Goal: Task Accomplishment & Management: Manage account settings

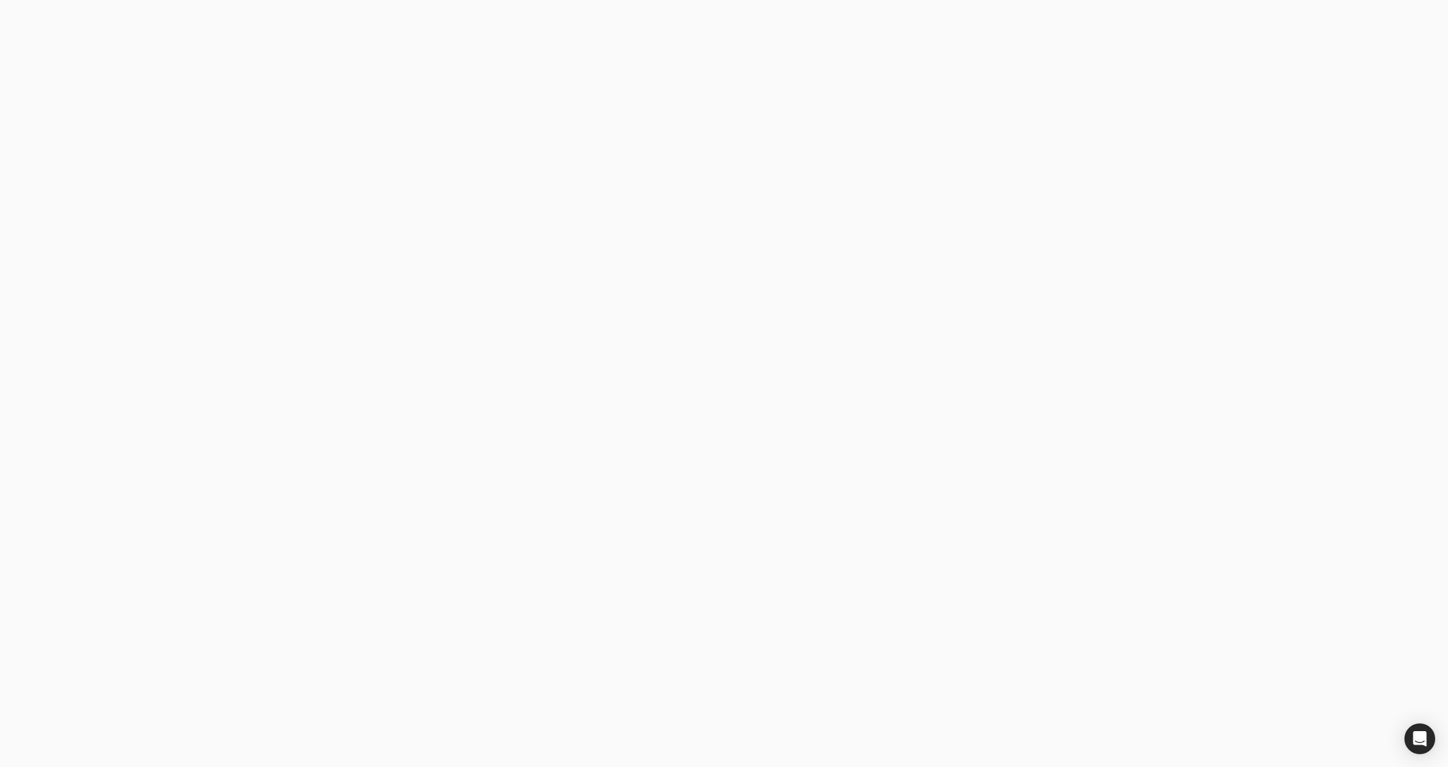
drag, startPoint x: 0, startPoint y: 0, endPoint x: 365, endPoint y: 354, distance: 508.5
click at [365, 354] on body at bounding box center [724, 383] width 1448 height 767
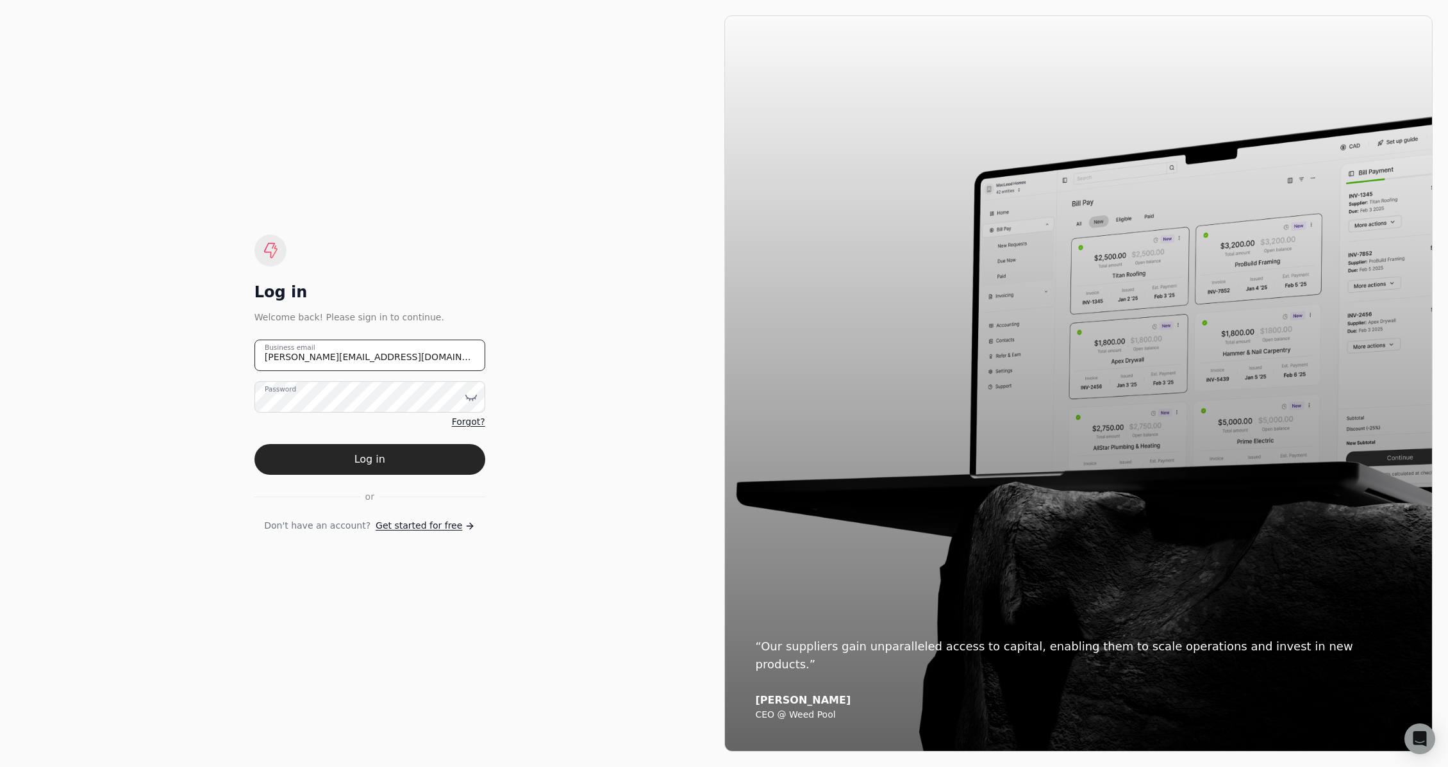
click at [364, 354] on email "[PERSON_NAME][EMAIL_ADDRESS][DOMAIN_NAME]" at bounding box center [369, 355] width 231 height 31
paste email "accounting+qtusainc"
type email "[EMAIL_ADDRESS][DOMAIN_NAME]"
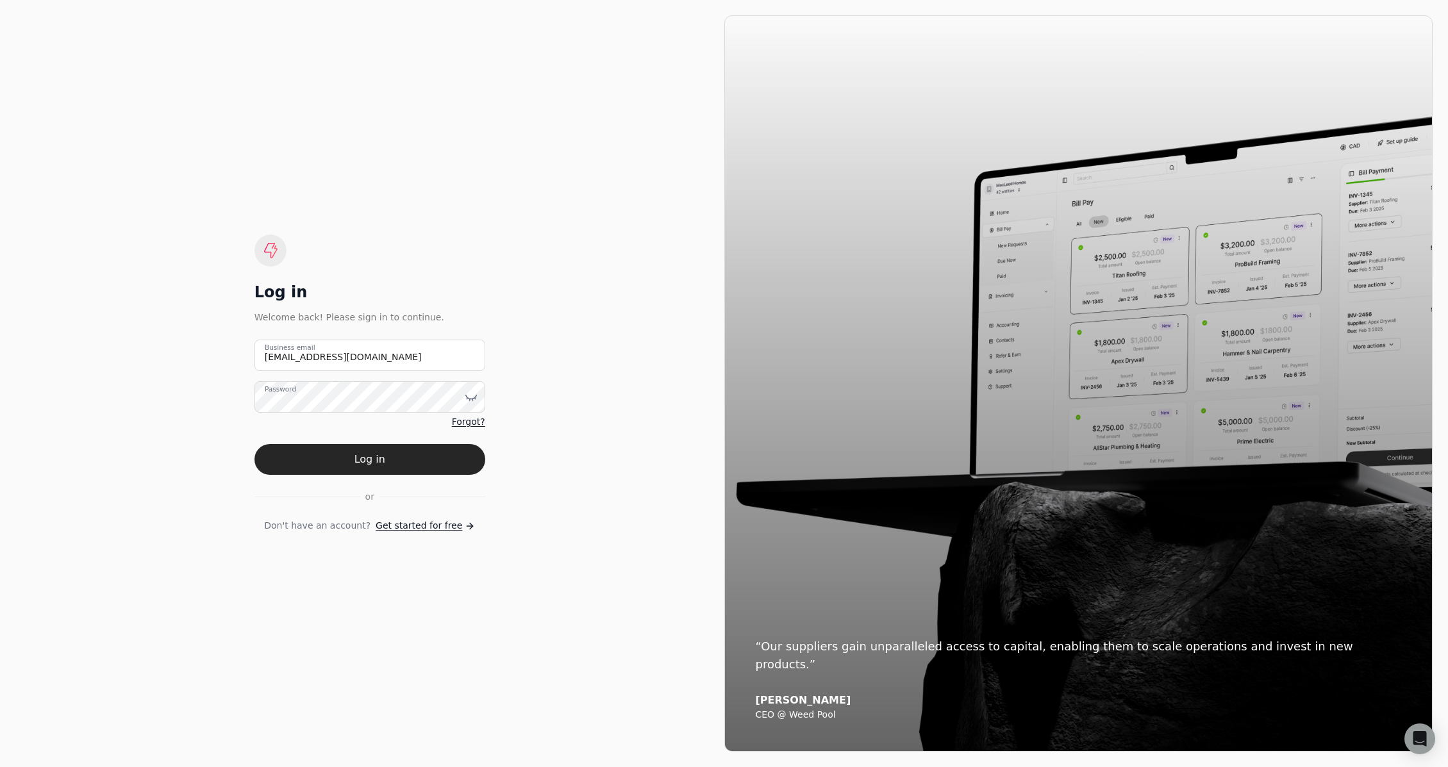
click at [372, 280] on div "Log in Welcome back! Please sign in to continue. [EMAIL_ADDRESS][DOMAIN_NAME] B…" at bounding box center [369, 384] width 231 height 298
click at [627, 358] on div "Log in Welcome back! Please sign in to continue. [EMAIL_ADDRESS][DOMAIN_NAME] B…" at bounding box center [369, 383] width 709 height 736
click at [416, 458] on button "Log in" at bounding box center [369, 459] width 231 height 31
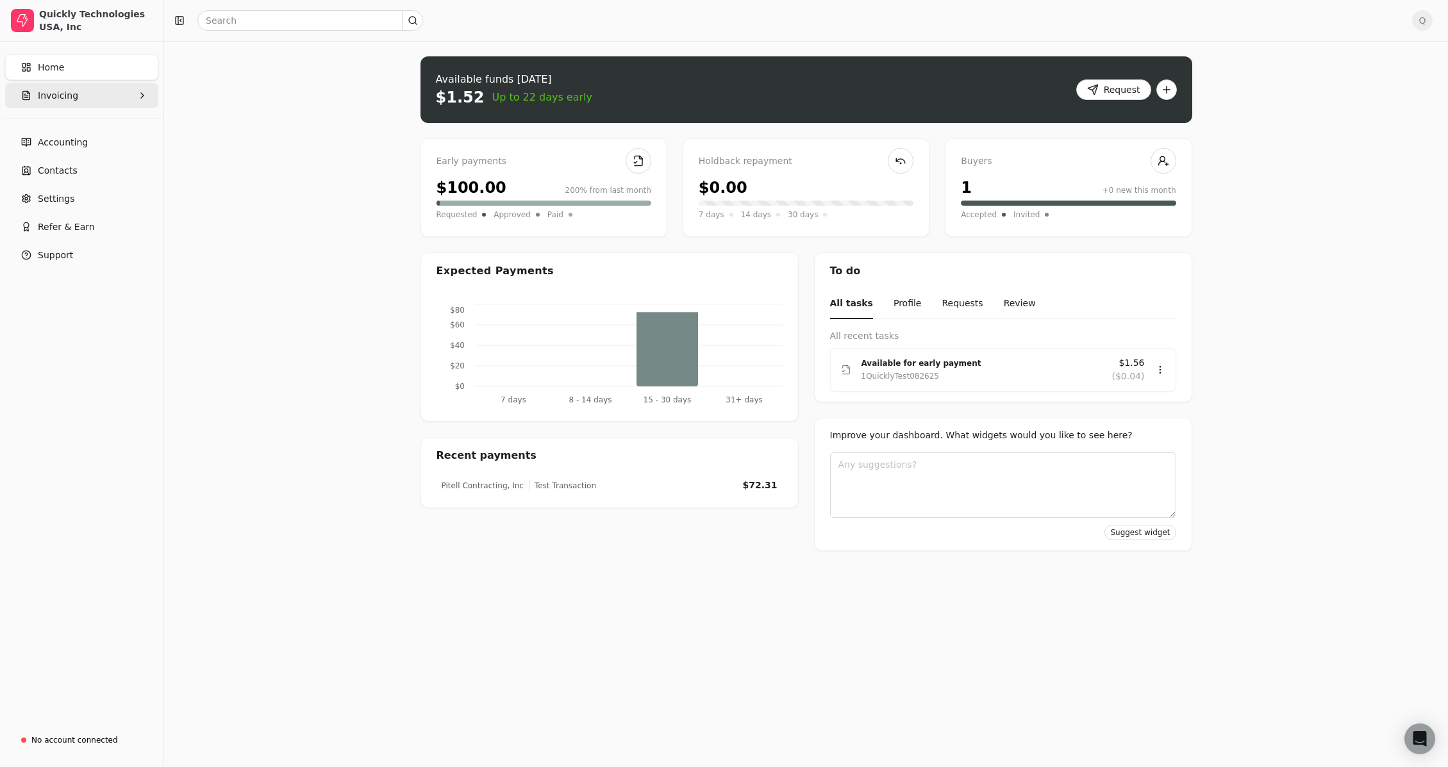
click at [79, 100] on button "Invoicing" at bounding box center [81, 96] width 153 height 26
click at [113, 128] on Invoices "All Invoices" at bounding box center [82, 126] width 148 height 26
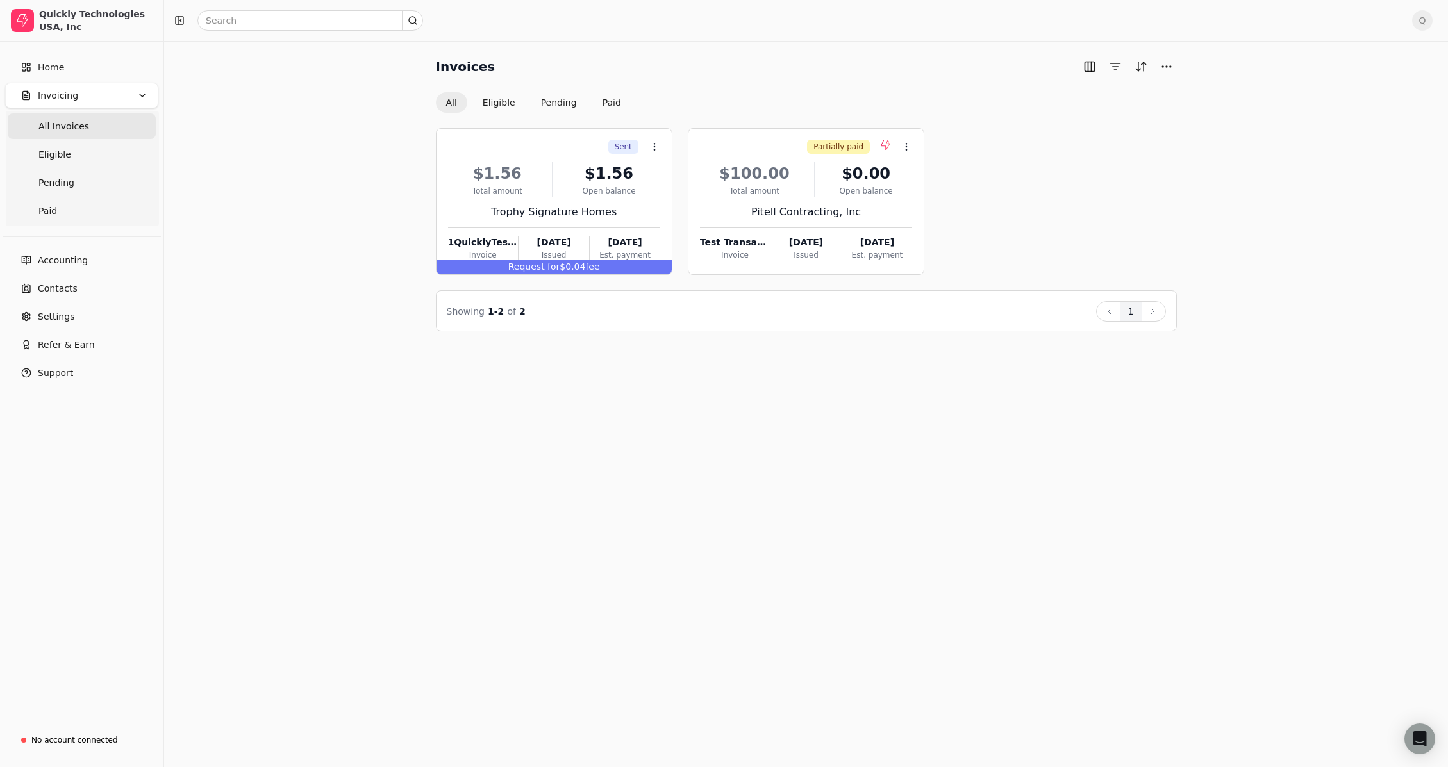
click at [1046, 227] on div "Sent Context Menu Button $1.56 Total amount $1.56 Open balance Trophy Signature…" at bounding box center [806, 201] width 741 height 147
click at [498, 101] on button "Eligible" at bounding box center [498, 102] width 53 height 21
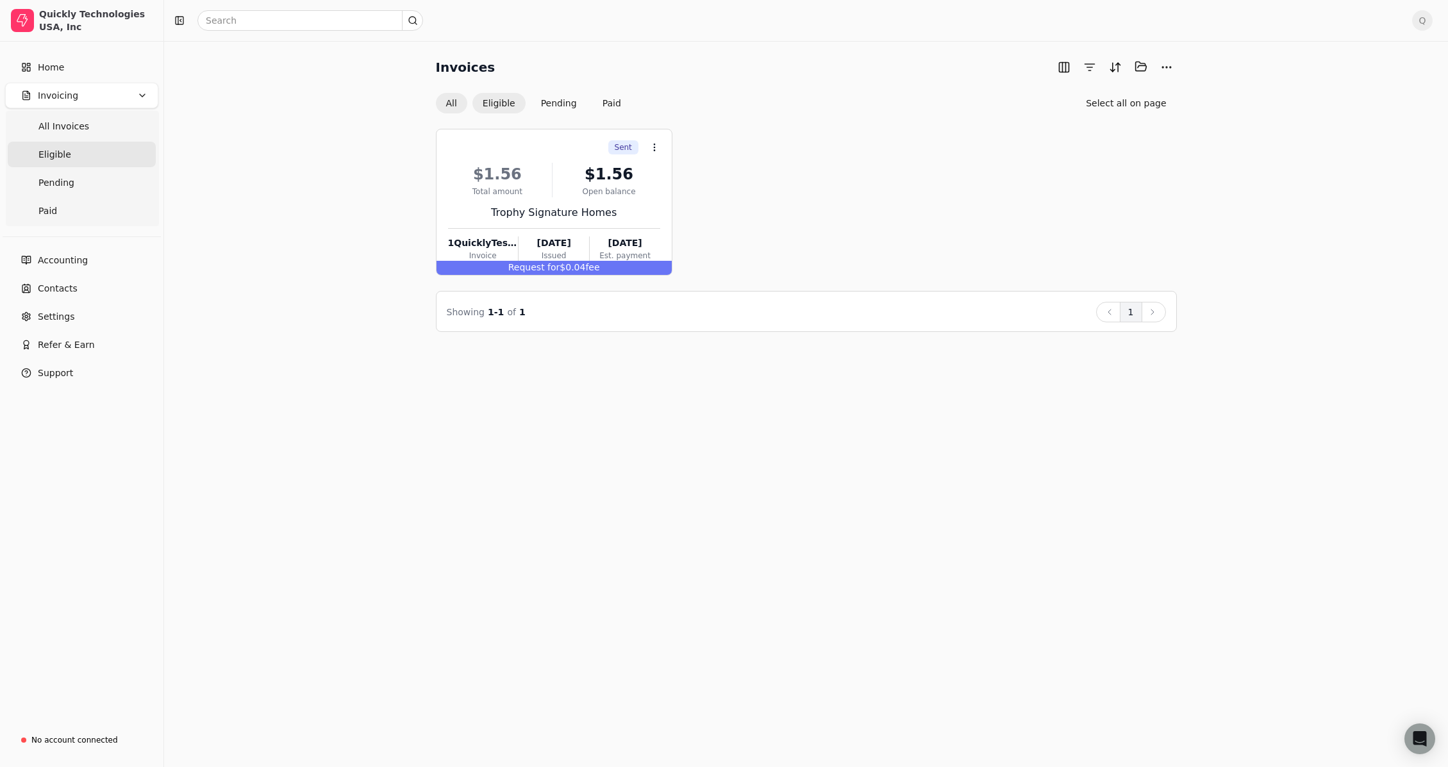
click at [449, 102] on button "All" at bounding box center [451, 103] width 31 height 21
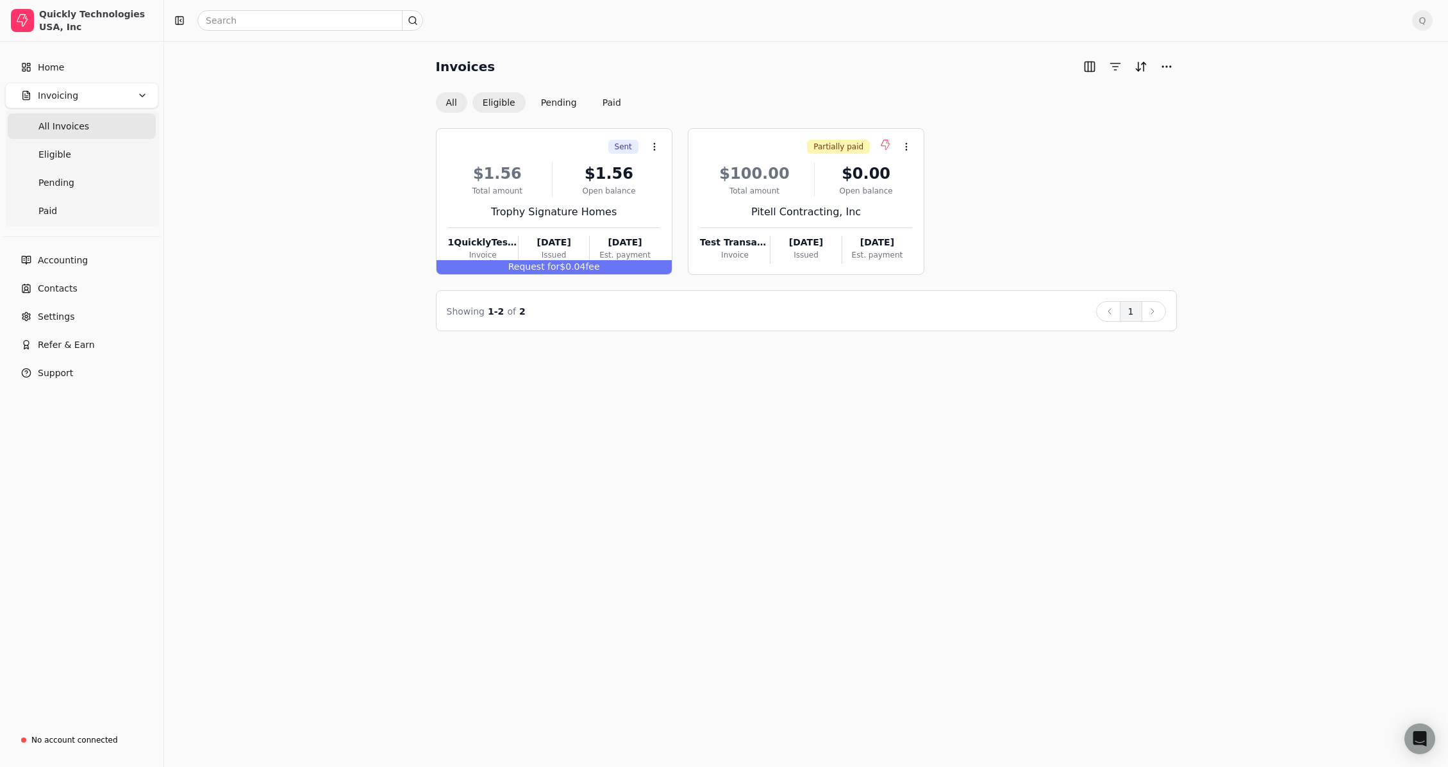
click at [499, 103] on button "Eligible" at bounding box center [498, 102] width 53 height 21
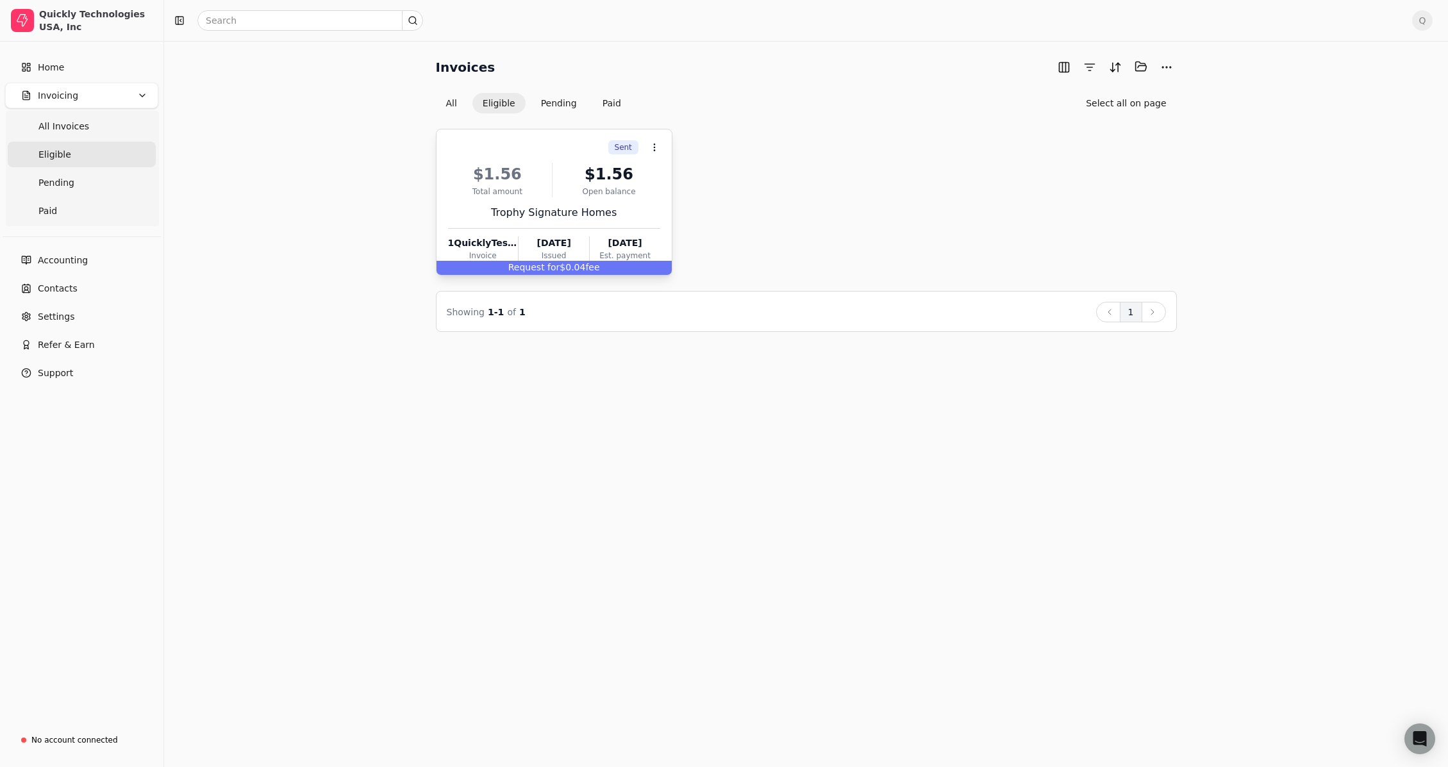
click at [510, 167] on div "$1.56" at bounding box center [497, 174] width 99 height 23
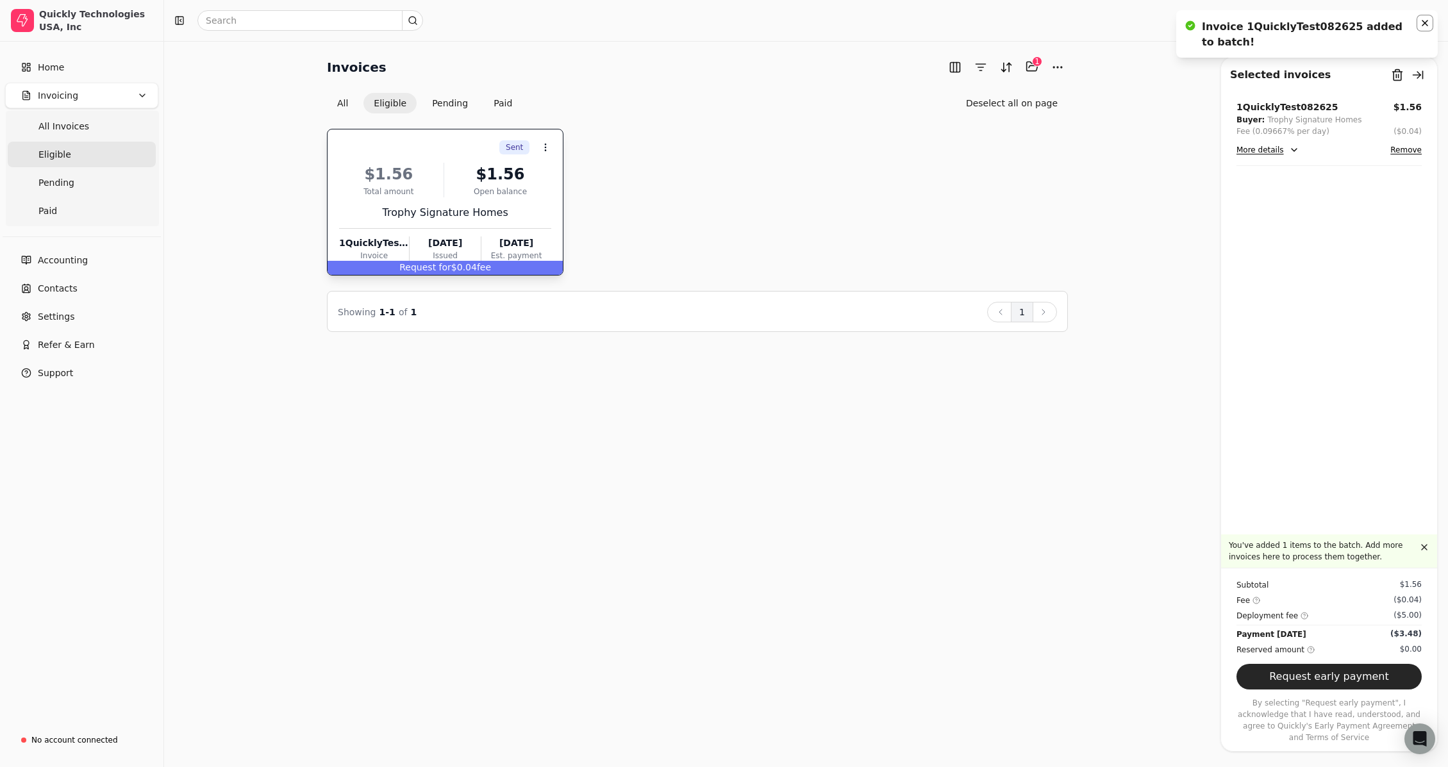
click at [1423, 22] on icon "Notifications (F8)" at bounding box center [1424, 23] width 5 height 5
click at [1335, 679] on button "Request early payment" at bounding box center [1328, 677] width 185 height 26
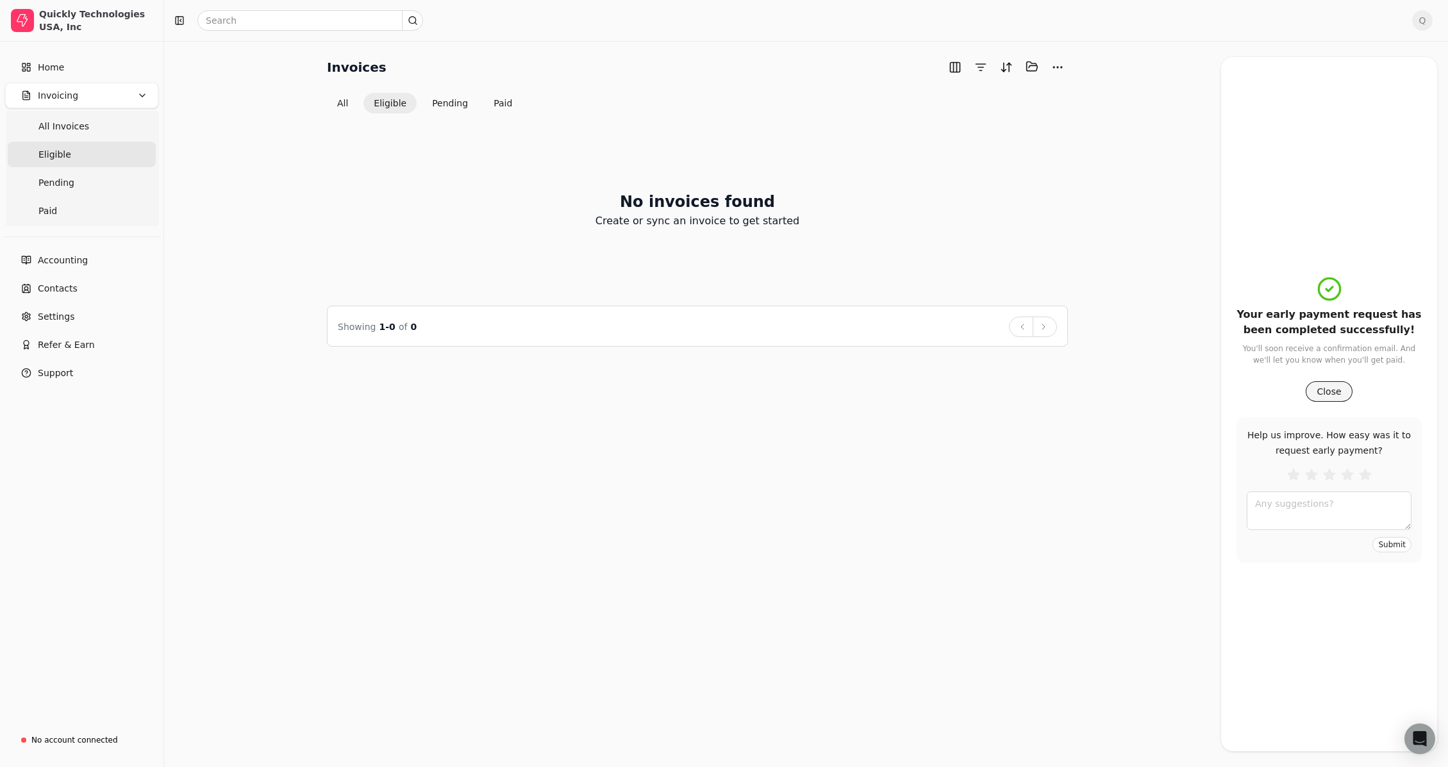
click at [1337, 392] on button "Close" at bounding box center [1328, 391] width 46 height 21
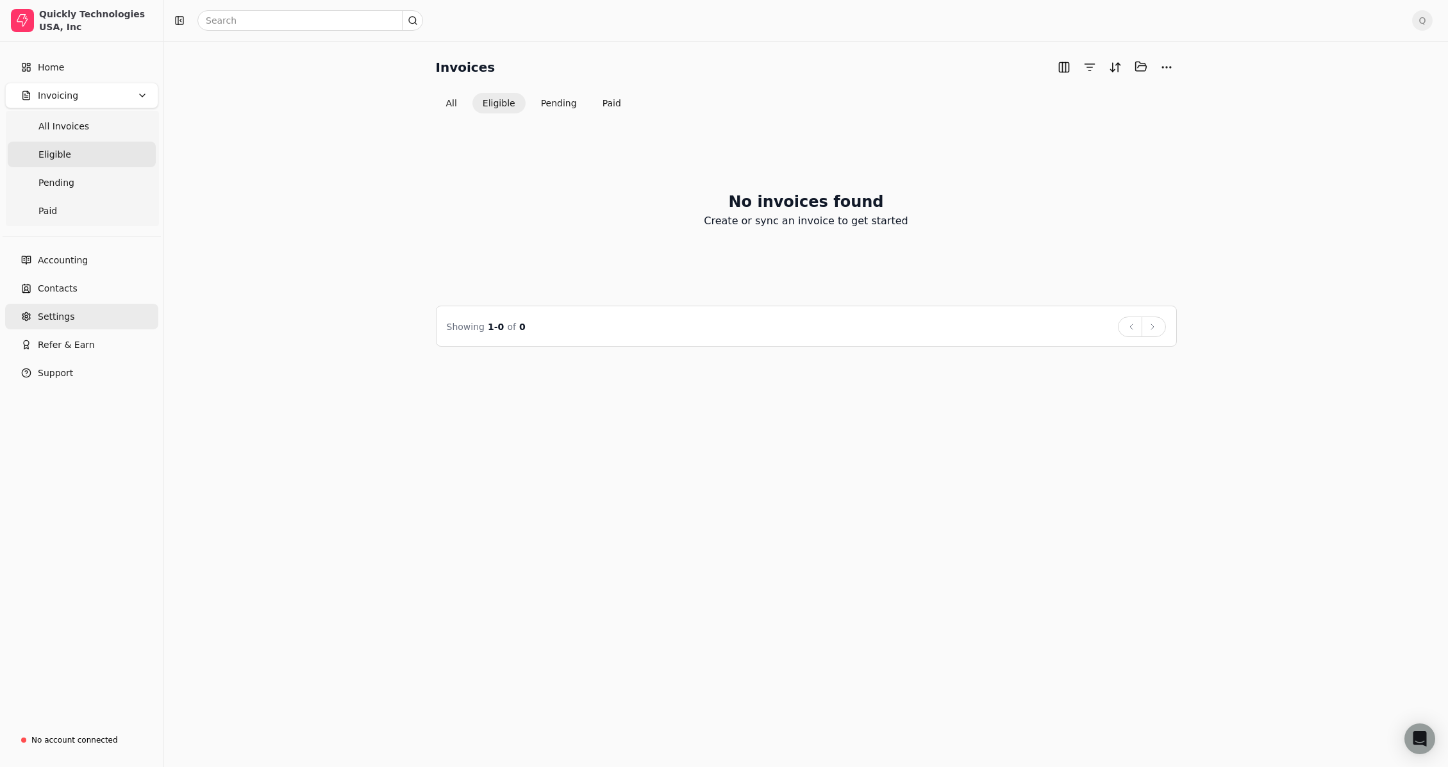
click at [57, 310] on span "Settings" at bounding box center [56, 316] width 37 height 13
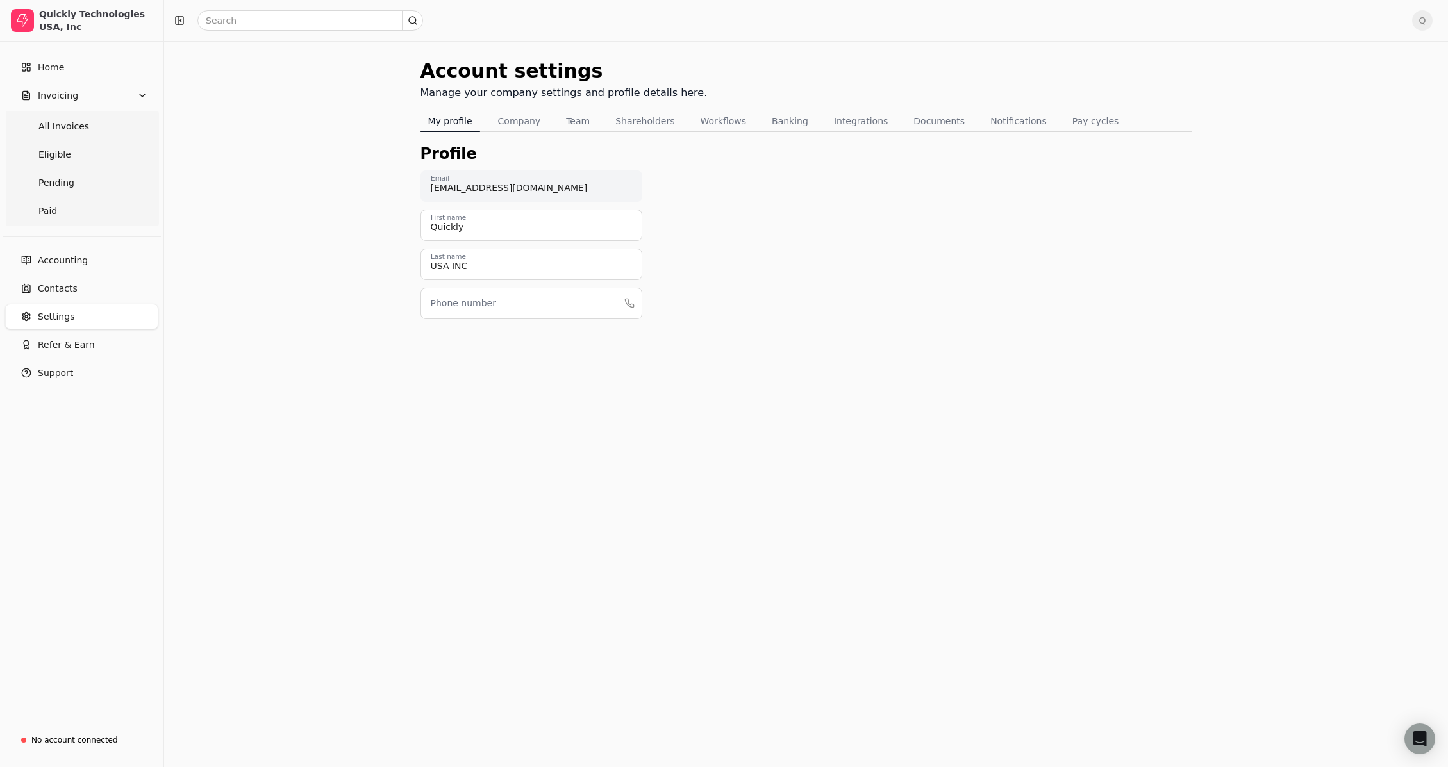
click at [312, 227] on div "Account settings Manage your company settings and profile details here. My prof…" at bounding box center [806, 404] width 1284 height 726
click at [511, 113] on button "Company" at bounding box center [519, 121] width 58 height 21
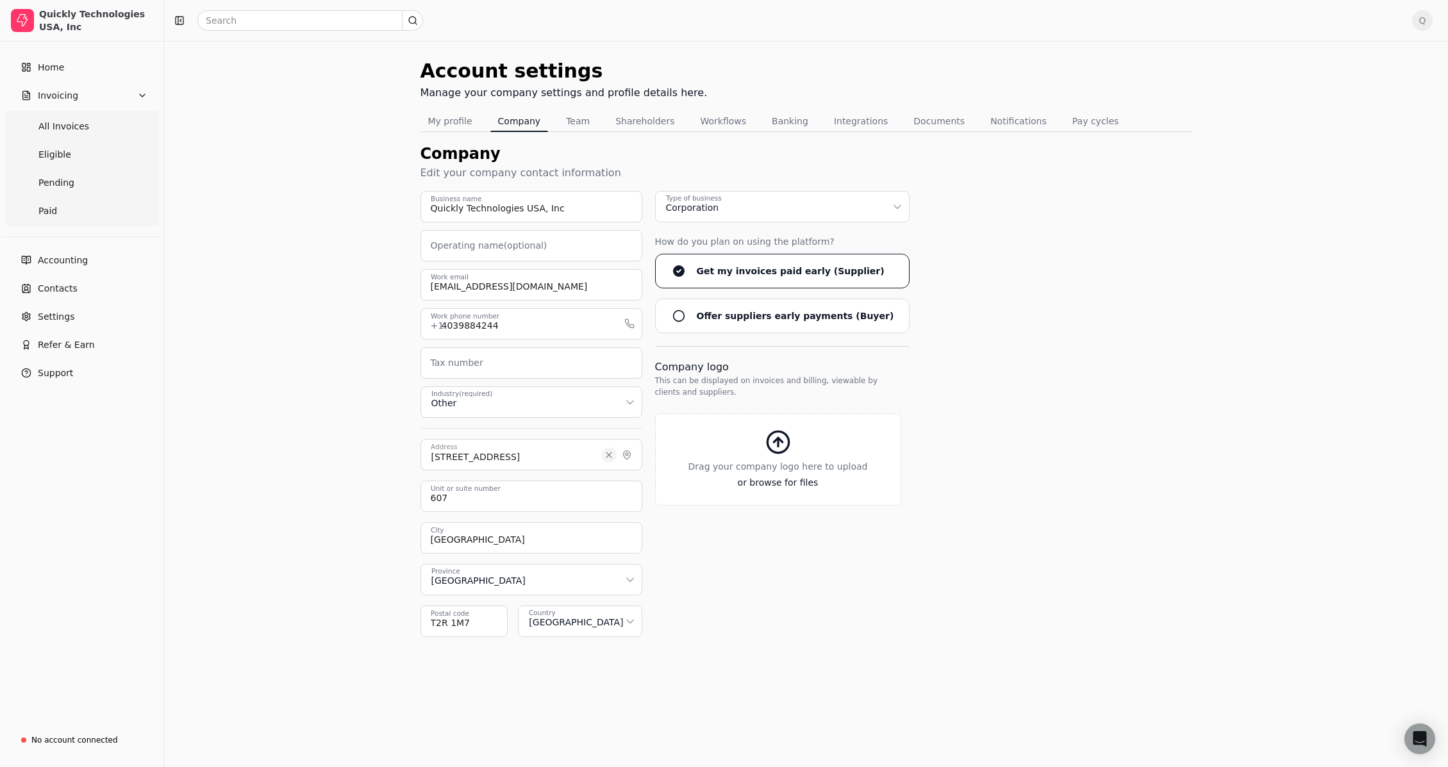
click at [612, 454] on button "Clear" at bounding box center [608, 454] width 15 height 15
click at [487, 427] on div "Quickly Technologies USA, Inc Business name Operating name (optional) [EMAIL_AD…" at bounding box center [531, 310] width 222 height 238
click at [499, 457] on input "Address" at bounding box center [531, 454] width 222 height 31
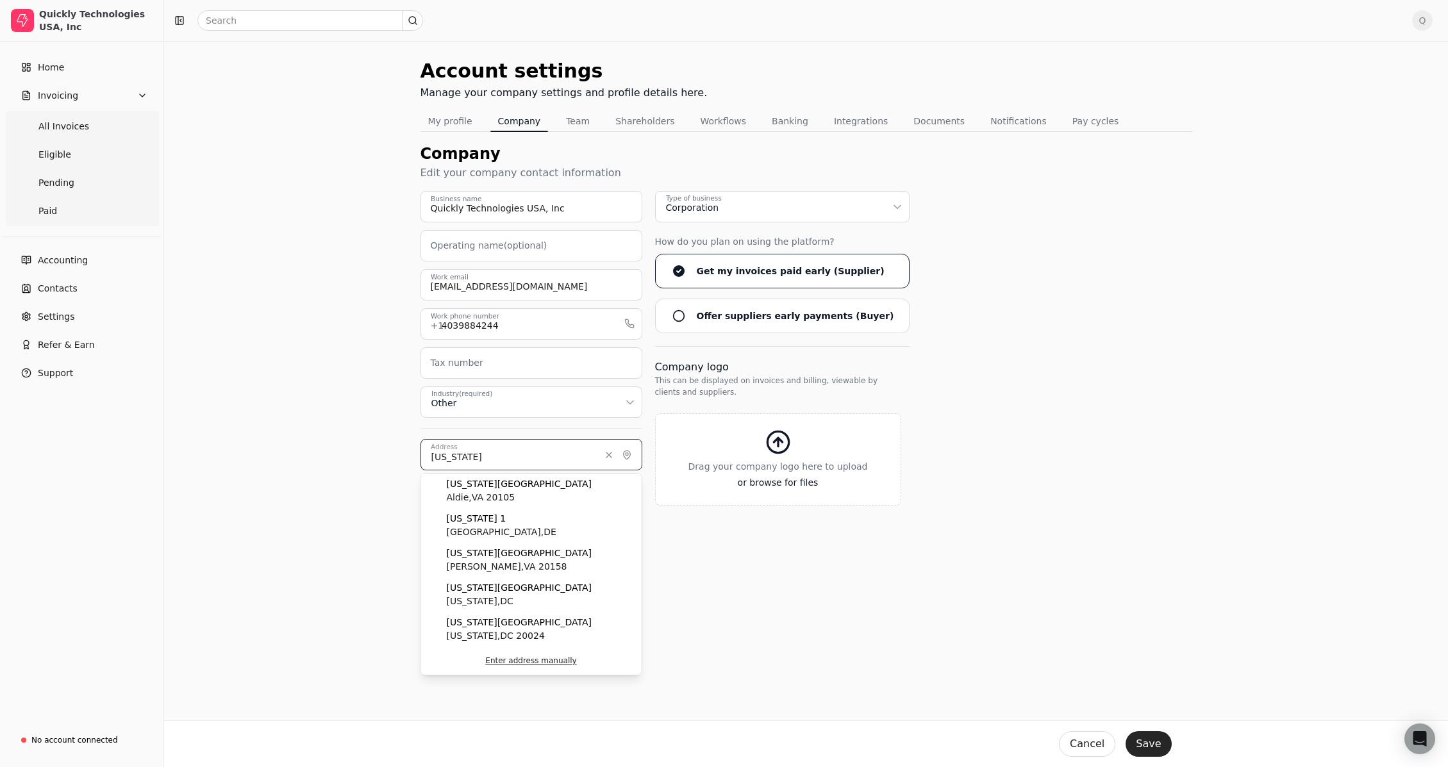
type input "[US_STATE]"
click at [866, 633] on div "Account settings Manage your company settings and profile details here. My prof…" at bounding box center [806, 404] width 1284 height 726
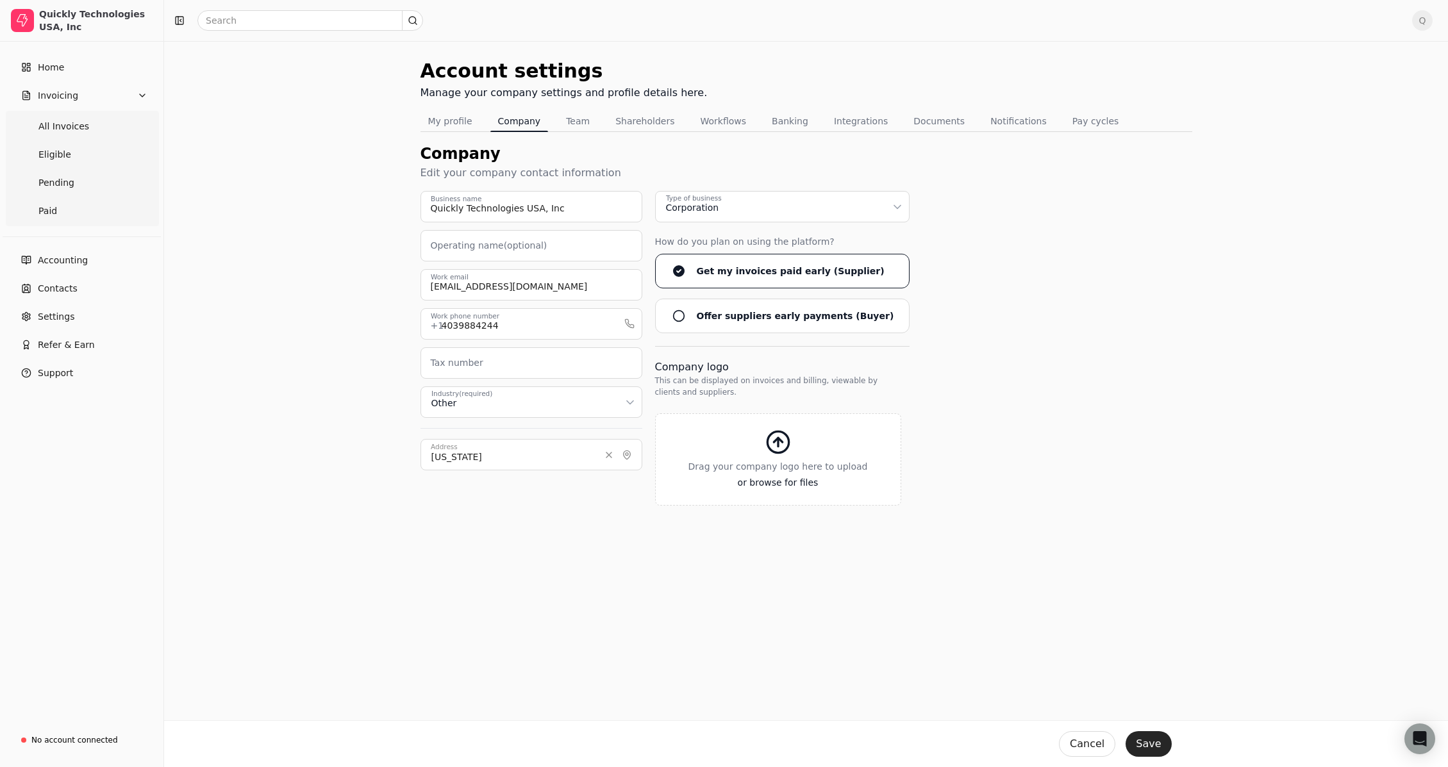
drag, startPoint x: 643, startPoint y: 601, endPoint x: 641, endPoint y: 493, distance: 107.7
click at [645, 584] on div "Account settings Manage your company settings and profile details here. My prof…" at bounding box center [806, 404] width 1284 height 726
click at [608, 457] on button "Clear" at bounding box center [608, 454] width 15 height 15
click at [659, 608] on div "Account settings Manage your company settings and profile details here. My prof…" at bounding box center [806, 404] width 1284 height 726
click at [486, 463] on input "Address" at bounding box center [531, 454] width 222 height 31
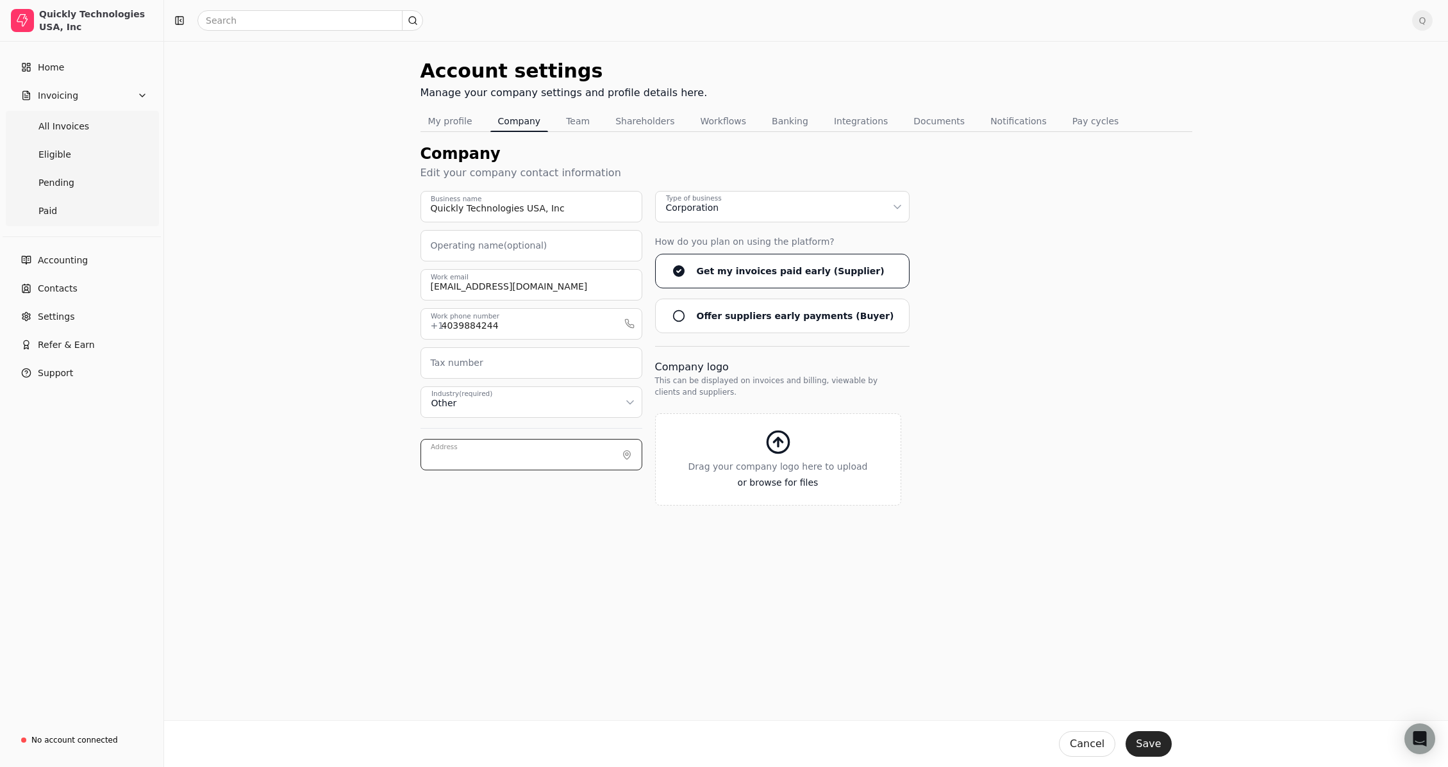
click at [486, 463] on input "Address" at bounding box center [531, 454] width 222 height 31
click at [490, 458] on input "Address" at bounding box center [531, 454] width 222 height 31
click at [480, 452] on input "Address" at bounding box center [531, 454] width 222 height 31
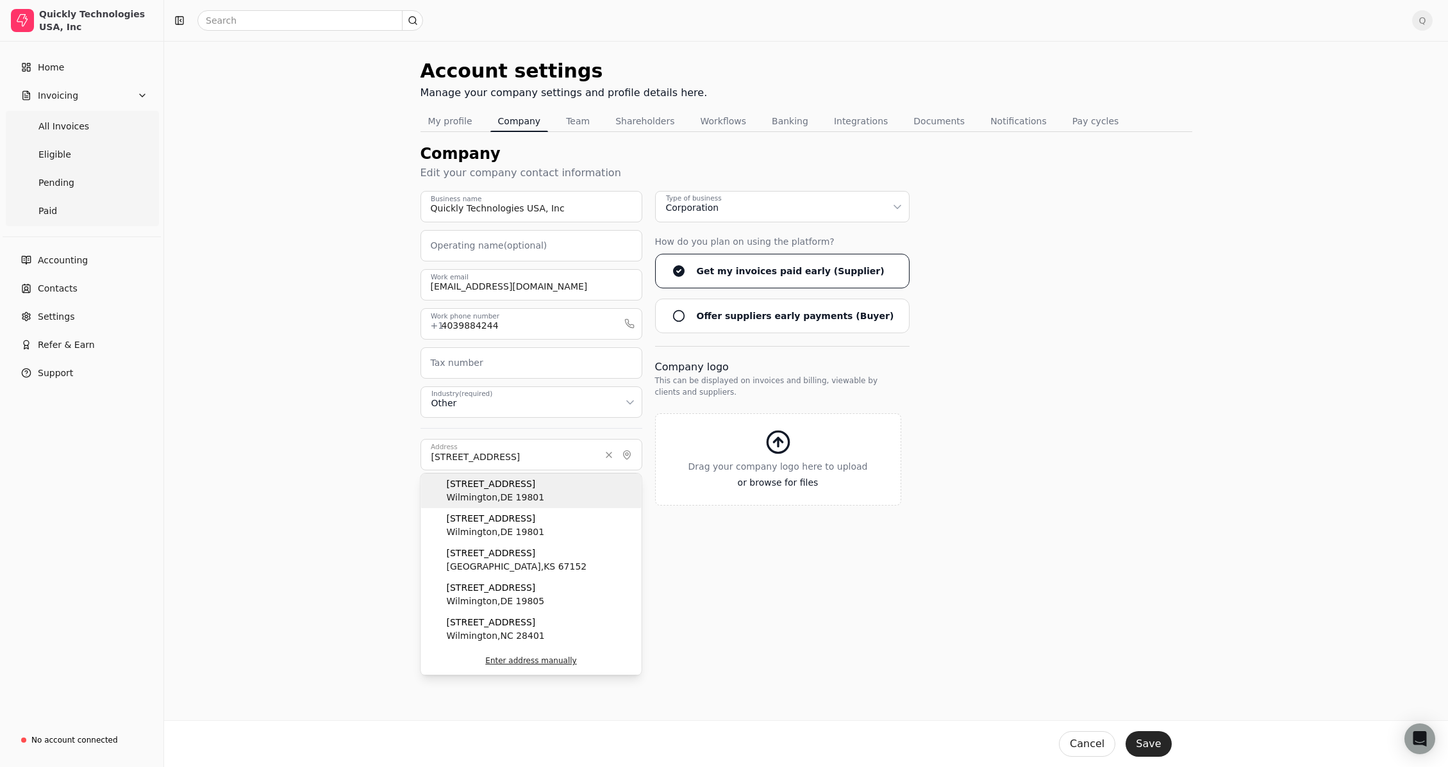
click at [487, 494] on span "Wilmington , DE 19801" at bounding box center [496, 497] width 98 height 13
type input "[STREET_ADDRESS]"
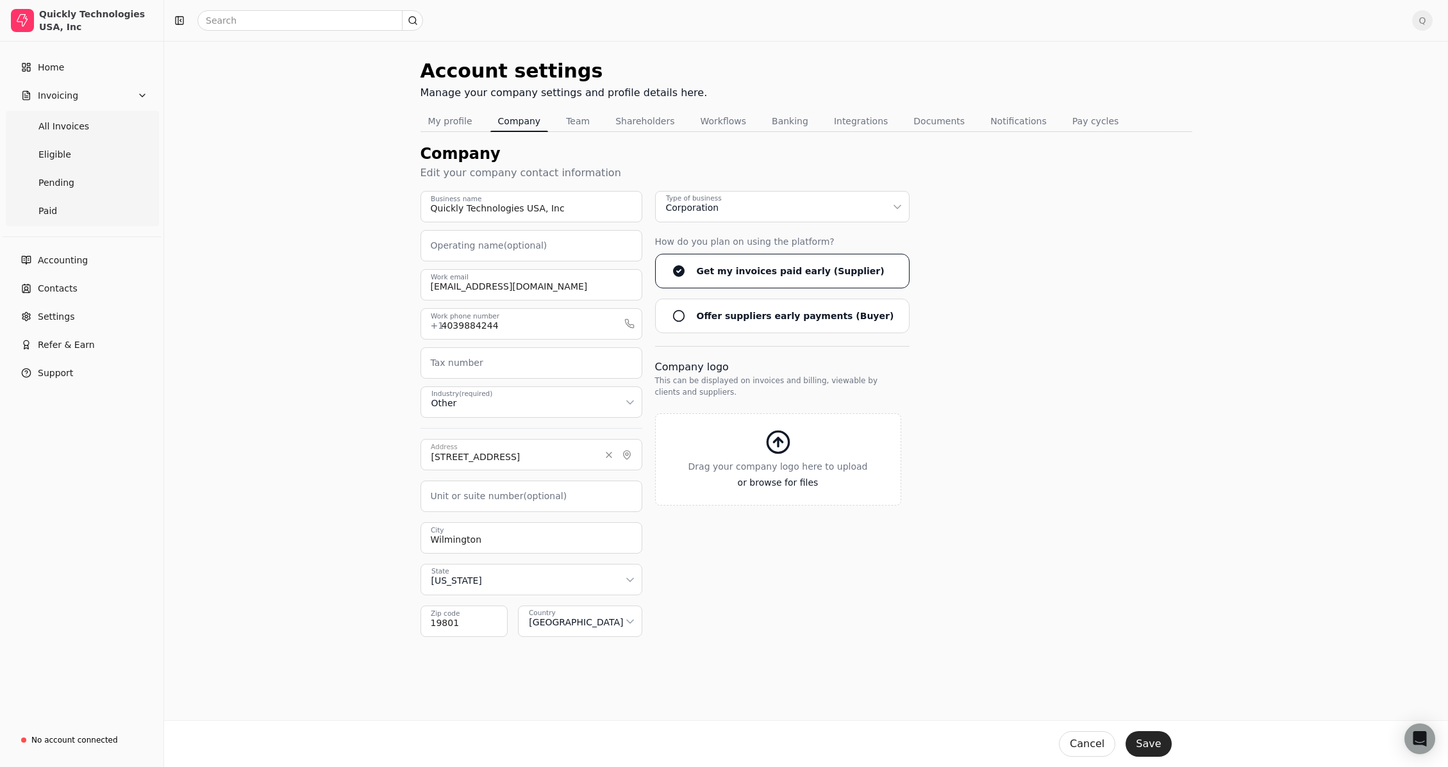
click at [1154, 743] on button "Save" at bounding box center [1147, 744] width 45 height 26
click at [270, 149] on div "Account settings Manage your company settings and profile details here. My prof…" at bounding box center [806, 404] width 1284 height 726
